Goal: Find specific page/section: Find specific page/section

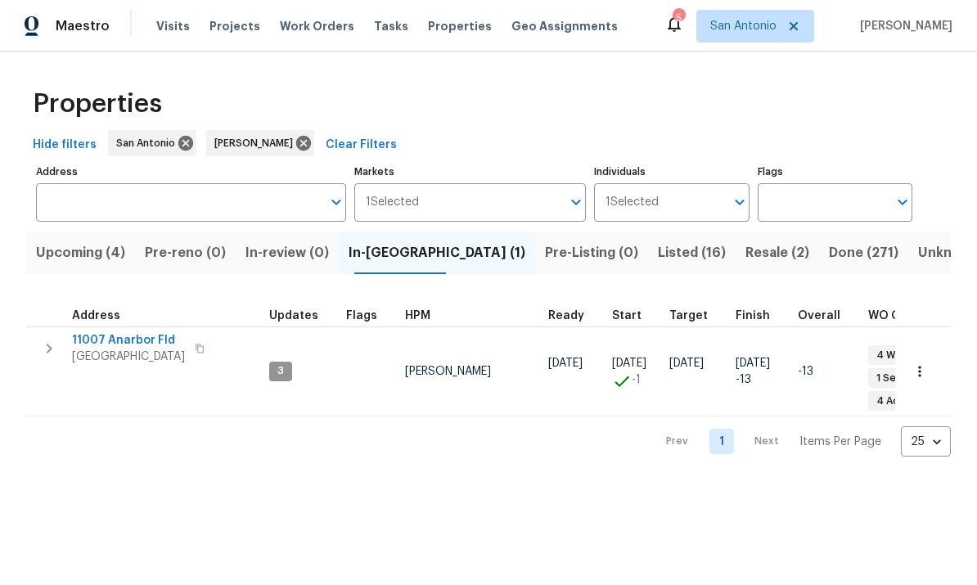
click at [658, 258] on span "Listed (16)" at bounding box center [692, 252] width 68 height 23
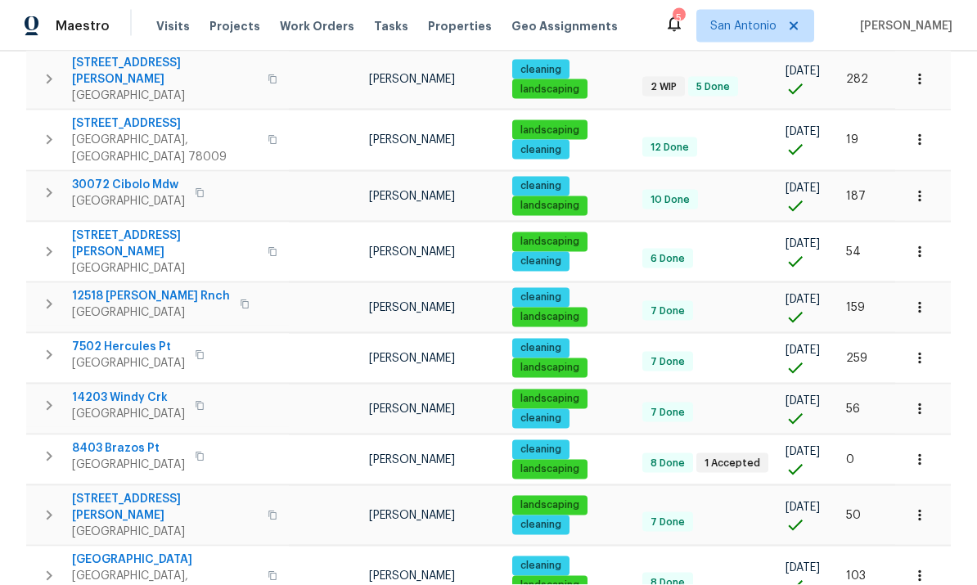
scroll to position [61, 0]
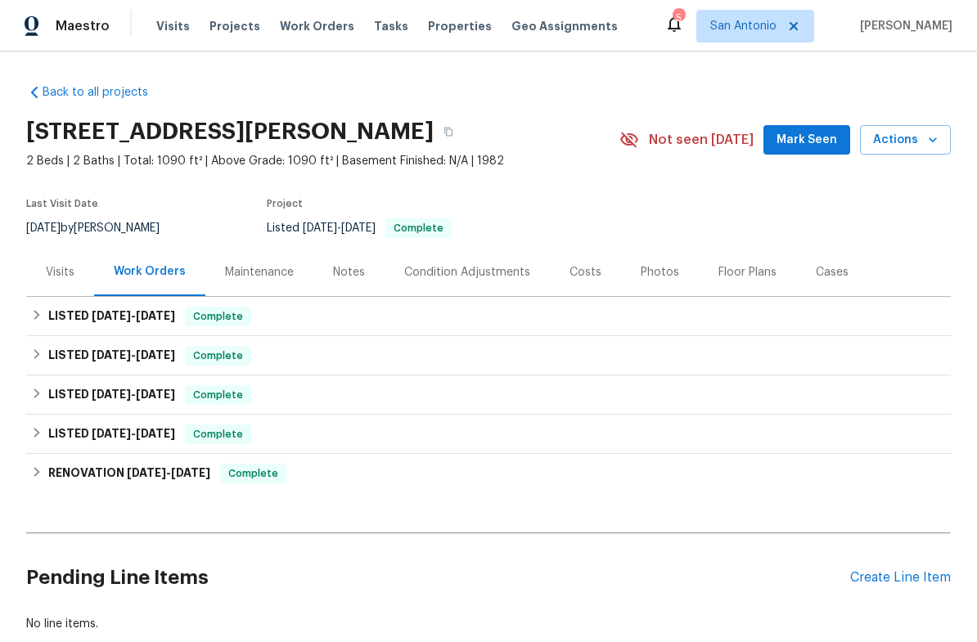
click at [347, 281] on div "Notes" at bounding box center [348, 272] width 71 height 48
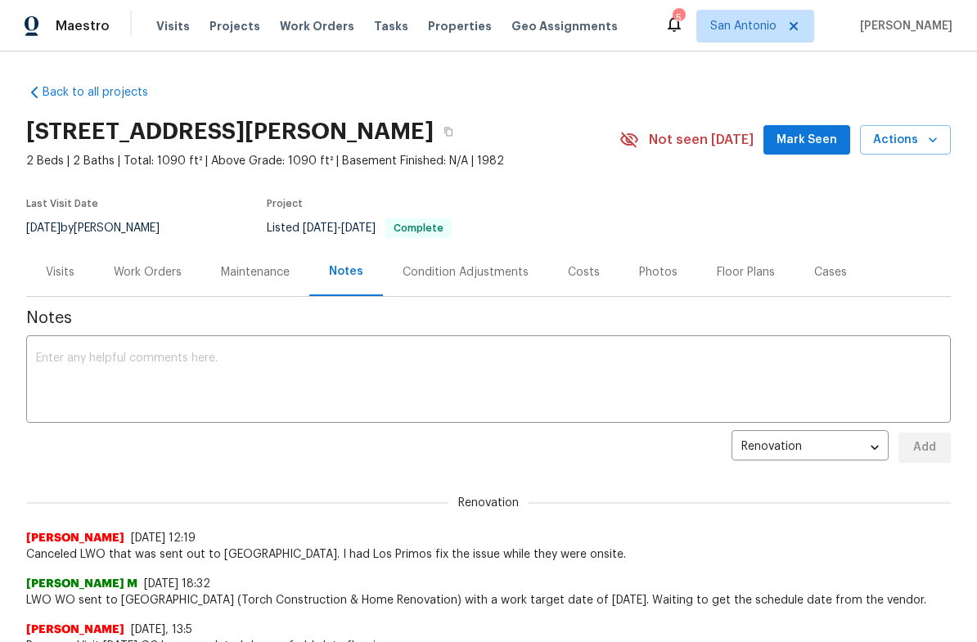
click at [813, 133] on span "Mark Seen" at bounding box center [806, 140] width 61 height 20
click at [24, 201] on div "Back to all projects [STREET_ADDRESS] 2 Beds | 2 Baths | Total: 1090 ft² | Abov…" at bounding box center [488, 347] width 977 height 591
